Goal: Task Accomplishment & Management: Complete application form

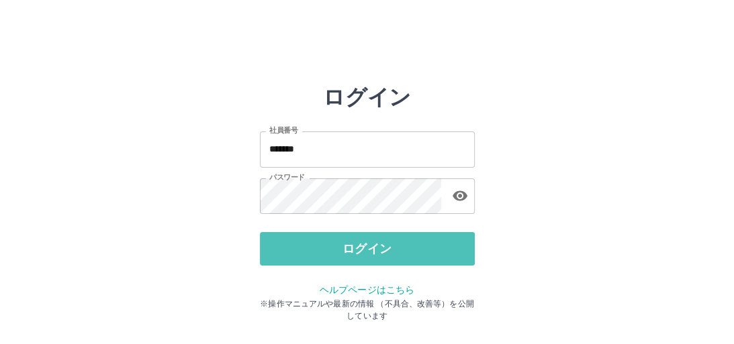
click at [370, 245] on button "ログイン" at bounding box center [367, 249] width 215 height 34
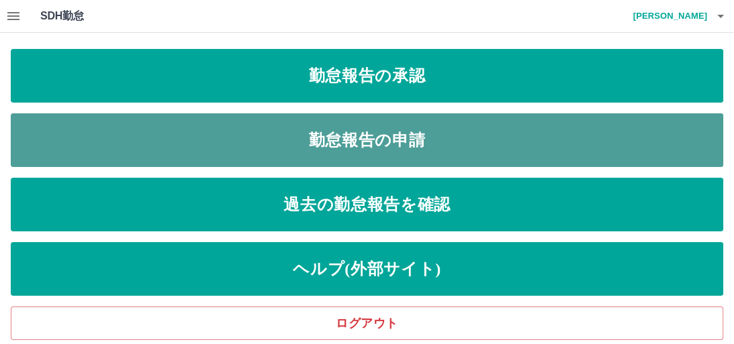
click at [382, 133] on link "勤怠報告の申請" at bounding box center [367, 140] width 712 height 54
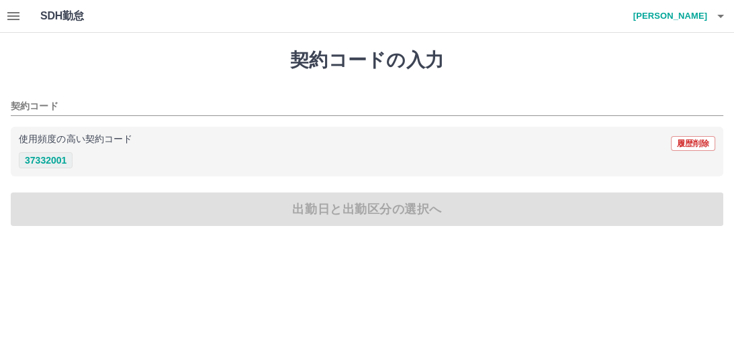
click at [56, 159] on button "37332001" at bounding box center [46, 160] width 54 height 16
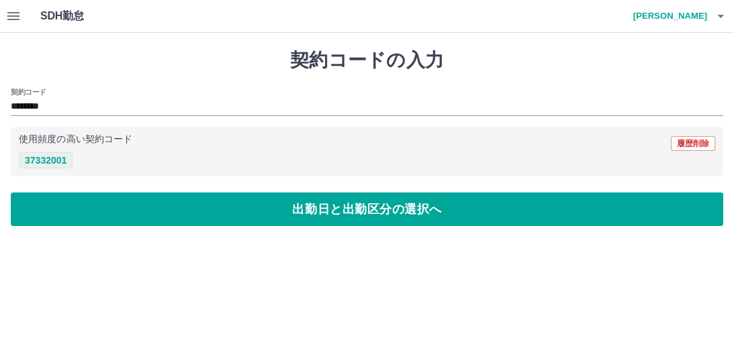
type input "********"
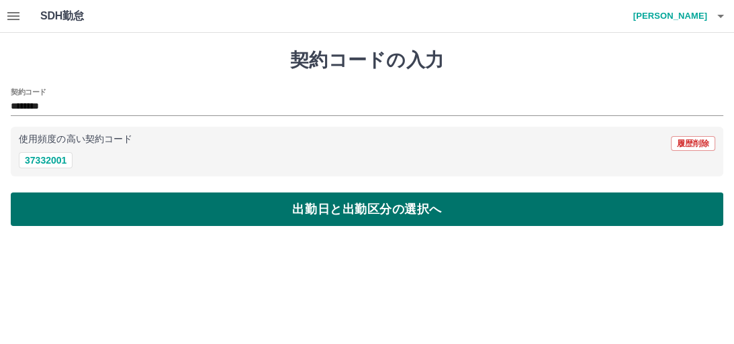
click at [304, 206] on button "出勤日と出勤区分の選択へ" at bounding box center [367, 210] width 712 height 34
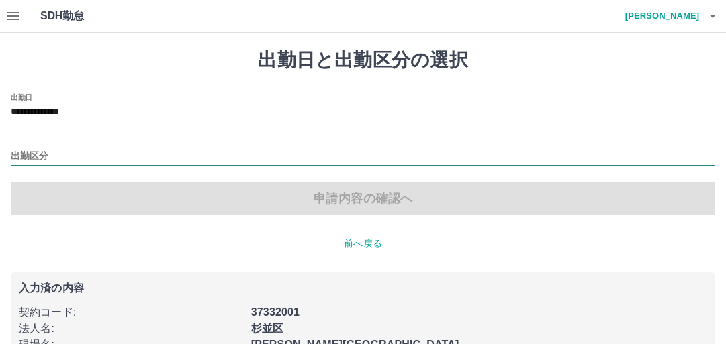
click at [56, 154] on input "出勤区分" at bounding box center [363, 156] width 704 height 17
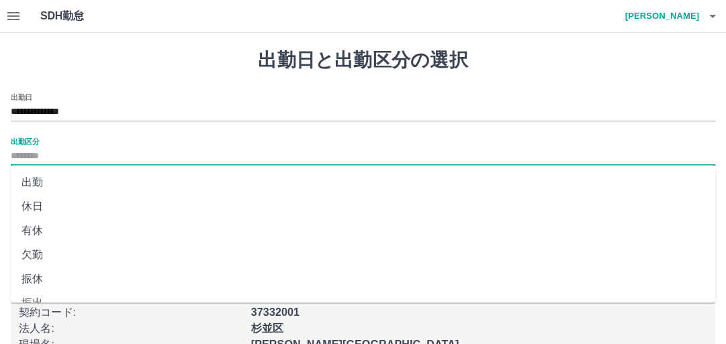
drag, startPoint x: 51, startPoint y: 185, endPoint x: 59, endPoint y: 185, distance: 8.1
click at [59, 185] on li "出勤" at bounding box center [363, 183] width 704 height 24
type input "**"
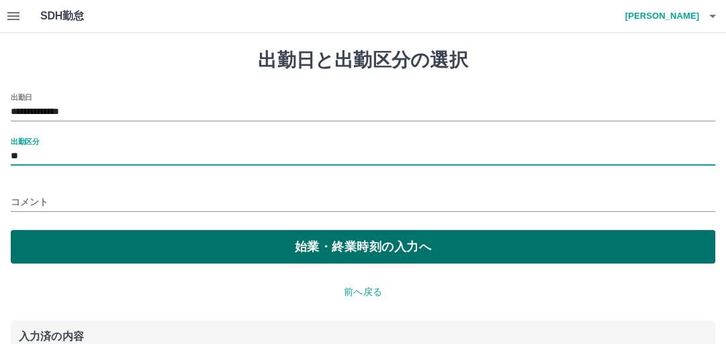
click at [336, 247] on button "始業・終業時刻の入力へ" at bounding box center [363, 247] width 704 height 34
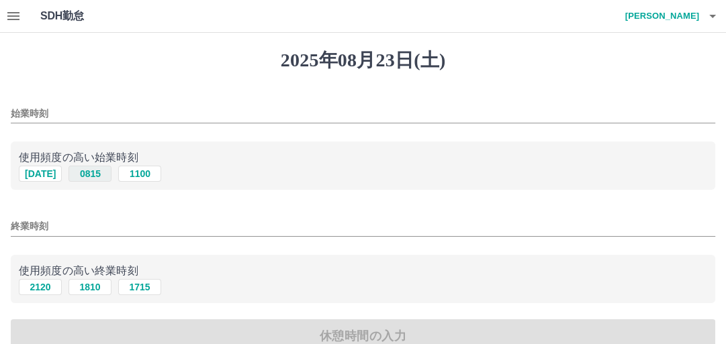
click at [83, 173] on button "0815" at bounding box center [89, 174] width 43 height 16
type input "****"
drag, startPoint x: 141, startPoint y: 288, endPoint x: 185, endPoint y: 275, distance: 45.7
click at [142, 287] on button "1715" at bounding box center [139, 287] width 43 height 16
type input "****"
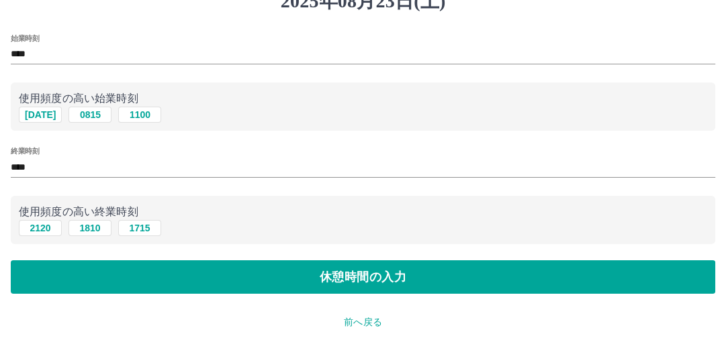
scroll to position [207, 0]
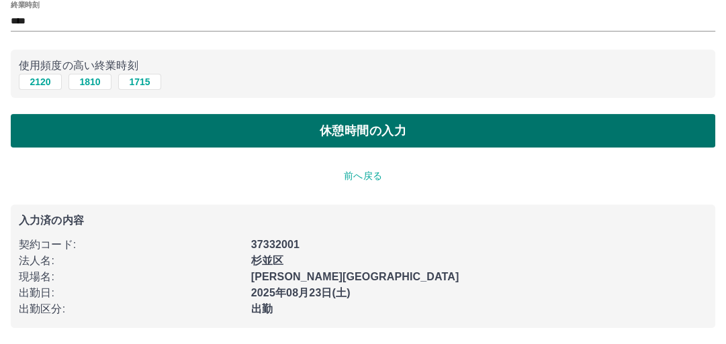
click at [341, 136] on button "休憩時間の入力" at bounding box center [363, 131] width 704 height 34
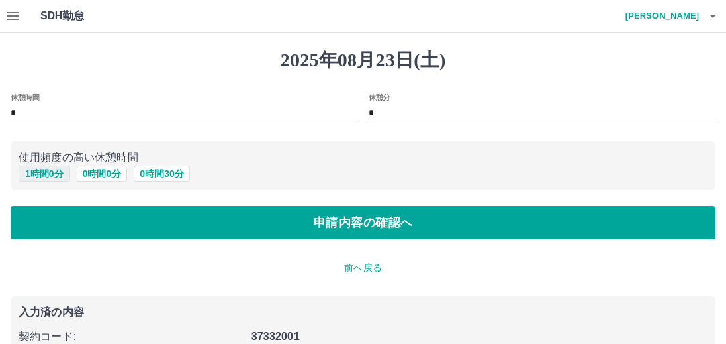
click at [51, 175] on button "1 時間 0 分" at bounding box center [44, 174] width 51 height 16
type input "*"
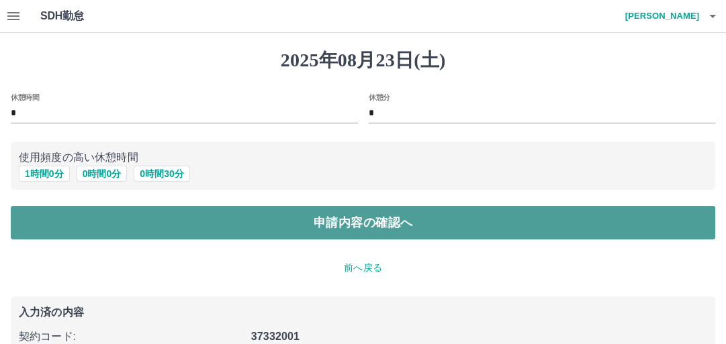
click at [330, 221] on button "申請内容の確認へ" at bounding box center [363, 223] width 704 height 34
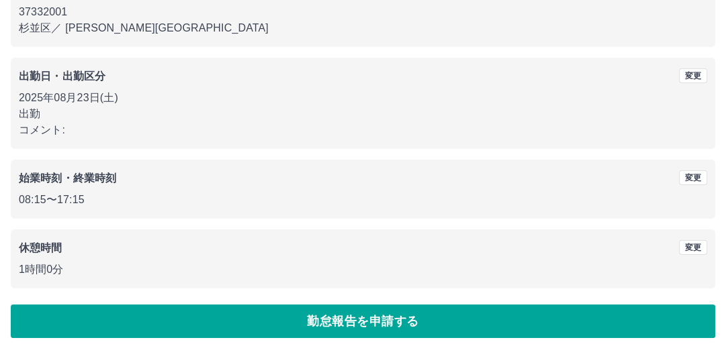
scroll to position [158, 0]
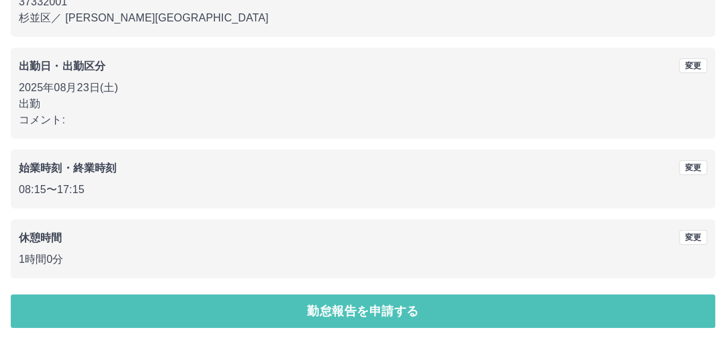
drag, startPoint x: 350, startPoint y: 312, endPoint x: 349, endPoint y: 299, distance: 13.5
click at [350, 312] on button "勤怠報告を申請する" at bounding box center [363, 312] width 704 height 34
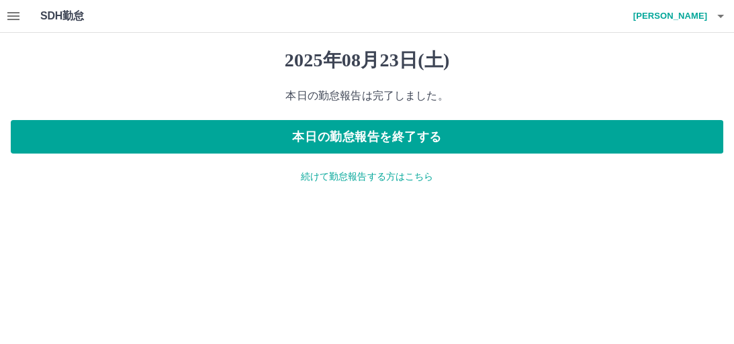
click at [15, 13] on icon "button" at bounding box center [13, 16] width 16 height 16
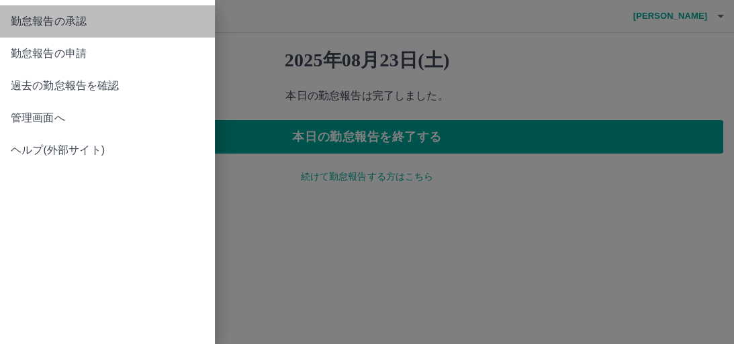
click at [75, 21] on span "勤怠報告の承認" at bounding box center [107, 21] width 193 height 16
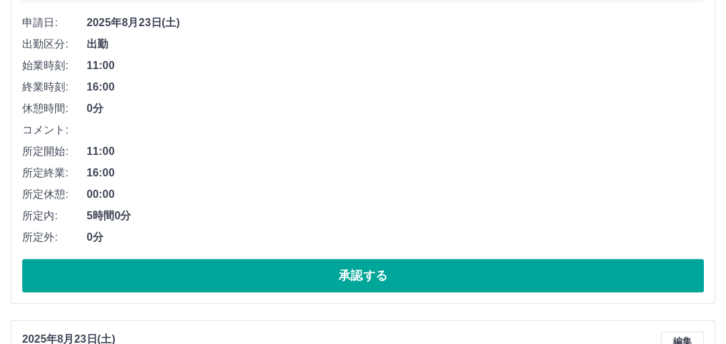
scroll to position [591, 0]
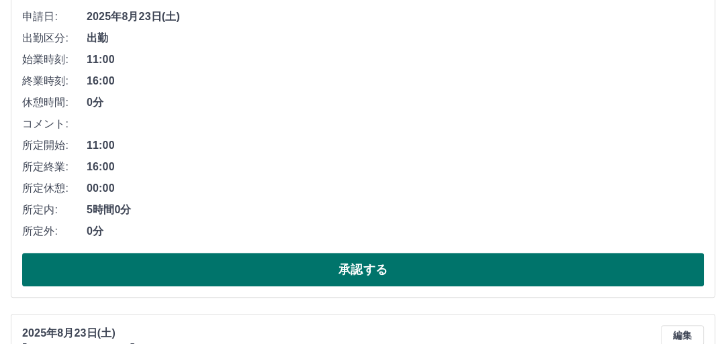
click at [328, 265] on button "承認する" at bounding box center [363, 270] width 682 height 34
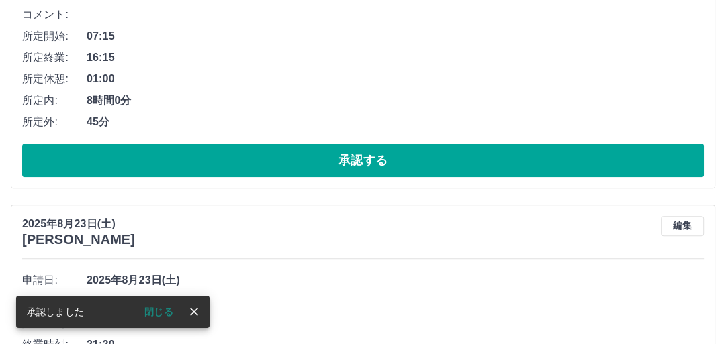
scroll to position [701, 0]
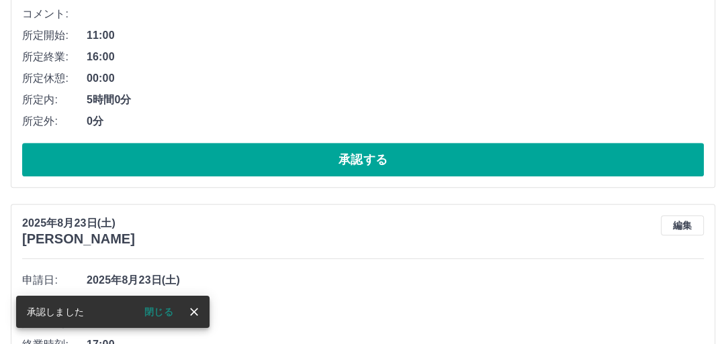
click at [344, 165] on button "承認する" at bounding box center [363, 160] width 682 height 34
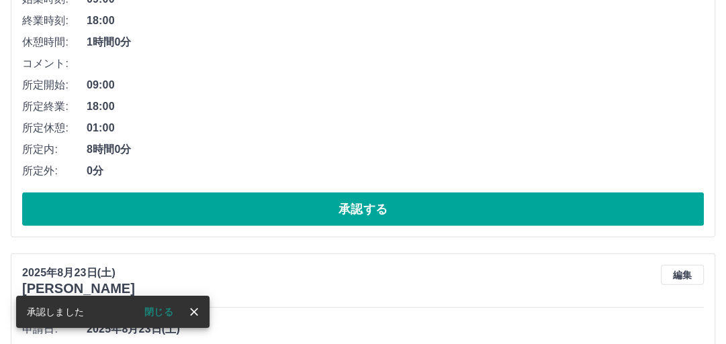
scroll to position [2530, 0]
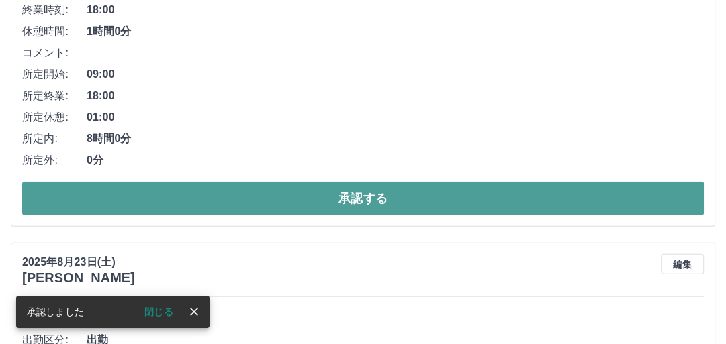
click at [363, 198] on button "承認する" at bounding box center [363, 199] width 682 height 34
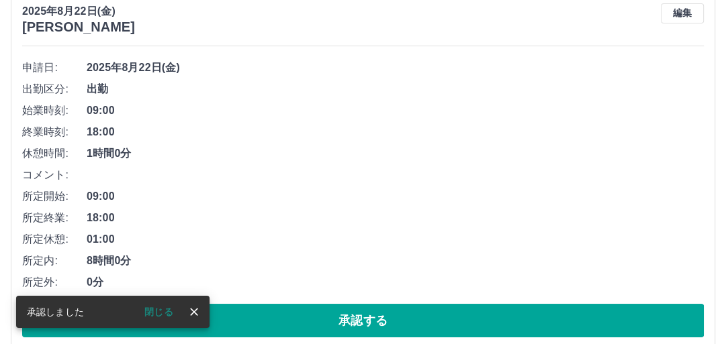
scroll to position [3554, 0]
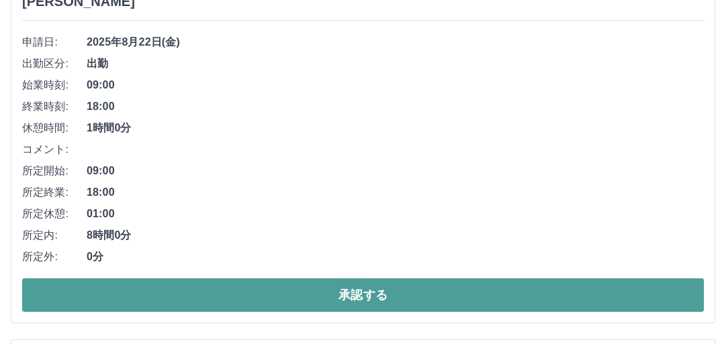
click at [376, 289] on button "承認する" at bounding box center [363, 296] width 682 height 34
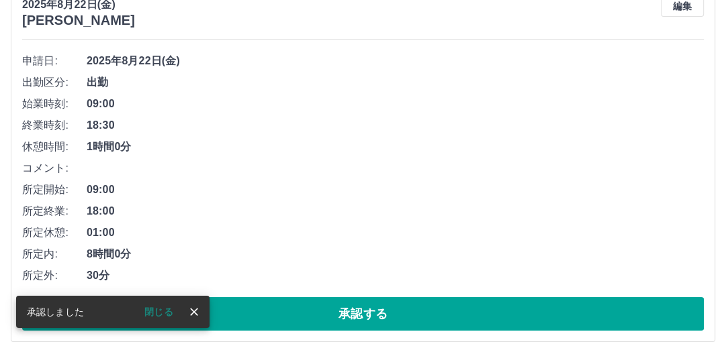
scroll to position [3664, 0]
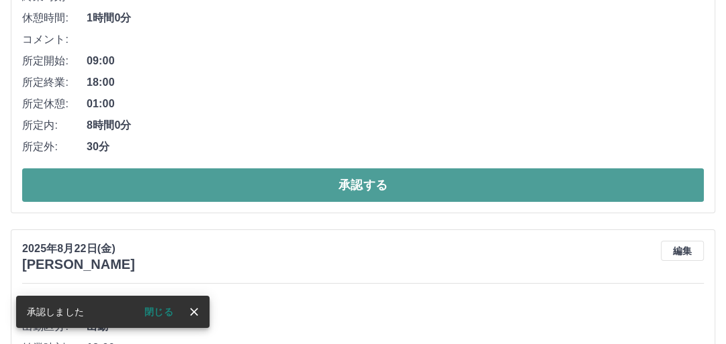
click at [381, 190] on button "承認する" at bounding box center [363, 186] width 682 height 34
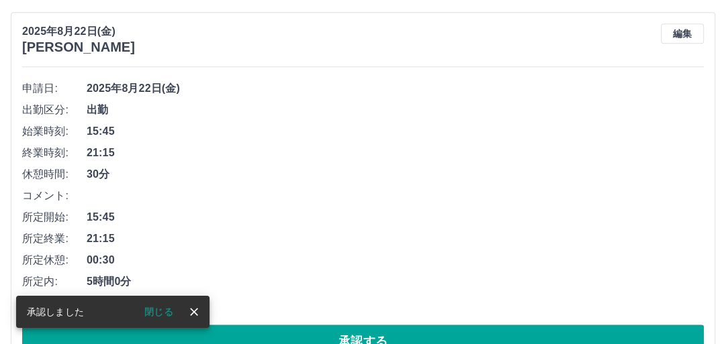
scroll to position [3882, 0]
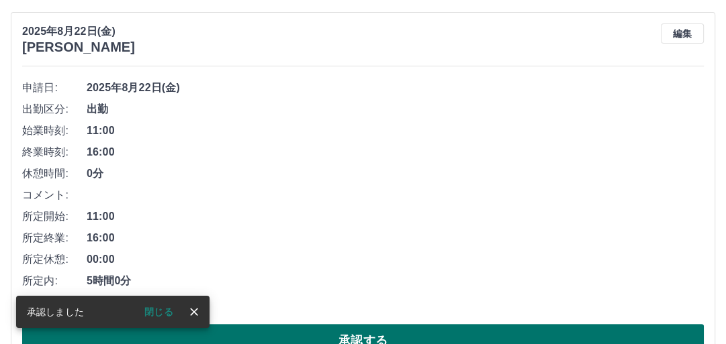
click at [367, 328] on button "承認する" at bounding box center [363, 341] width 682 height 34
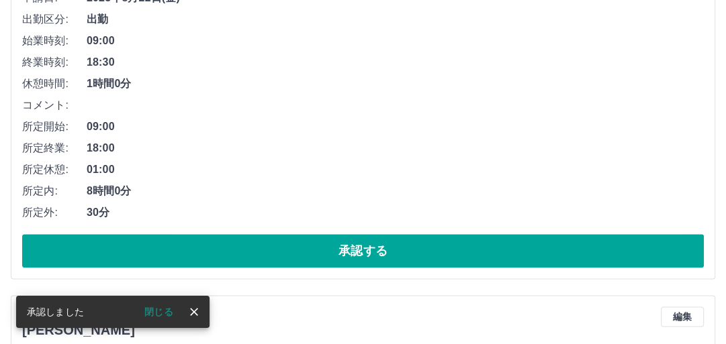
scroll to position [4744, 0]
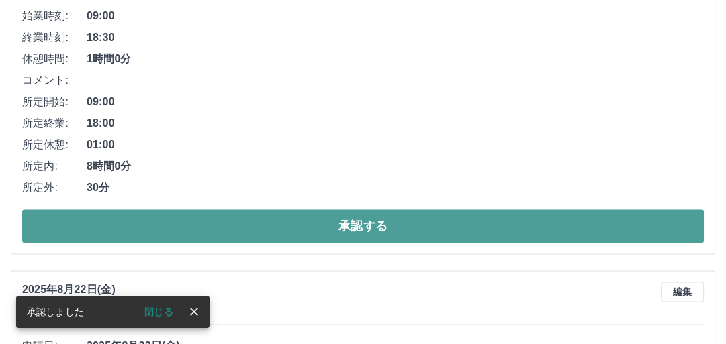
click at [360, 224] on button "承認する" at bounding box center [363, 227] width 682 height 34
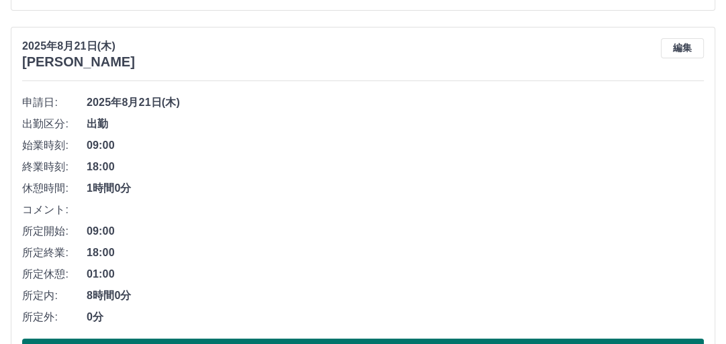
scroll to position [6895, 0]
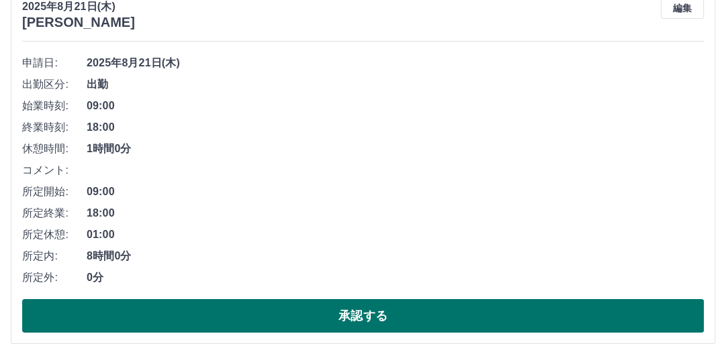
click at [360, 308] on button "承認する" at bounding box center [363, 316] width 682 height 34
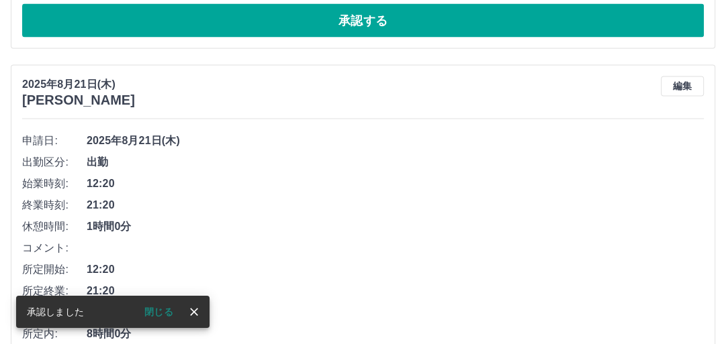
scroll to position [9194, 0]
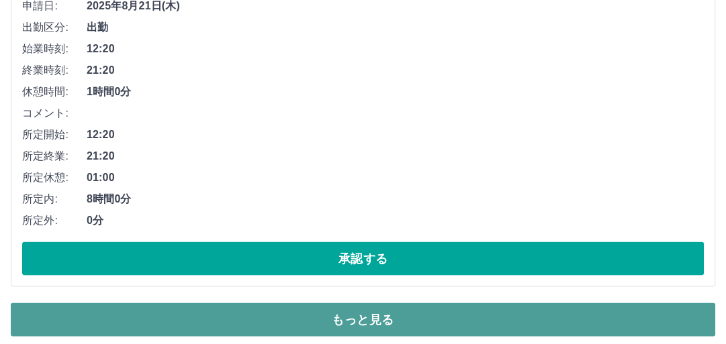
click at [323, 308] on button "もっと見る" at bounding box center [363, 321] width 704 height 34
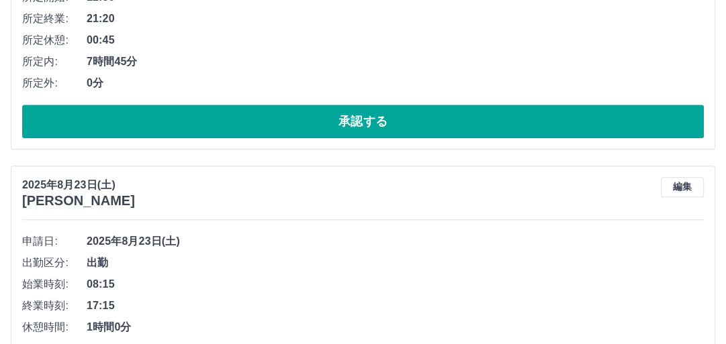
scroll to position [0, 0]
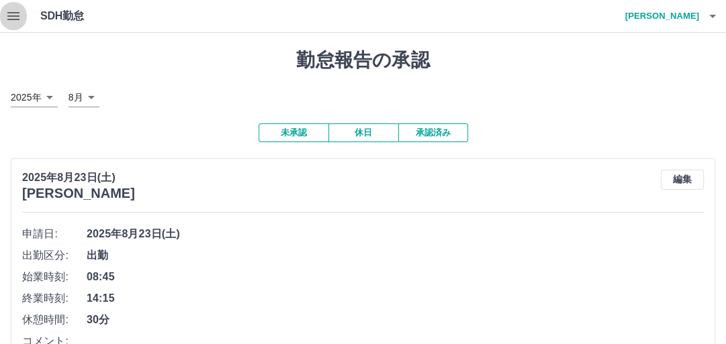
click at [7, 10] on icon "button" at bounding box center [13, 16] width 16 height 16
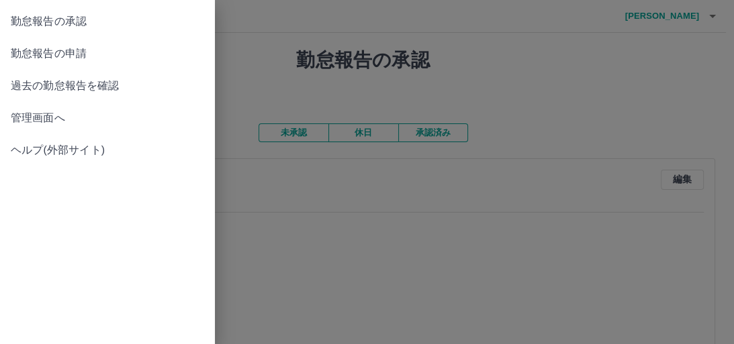
click at [510, 70] on div at bounding box center [367, 172] width 734 height 344
